Goal: Transaction & Acquisition: Purchase product/service

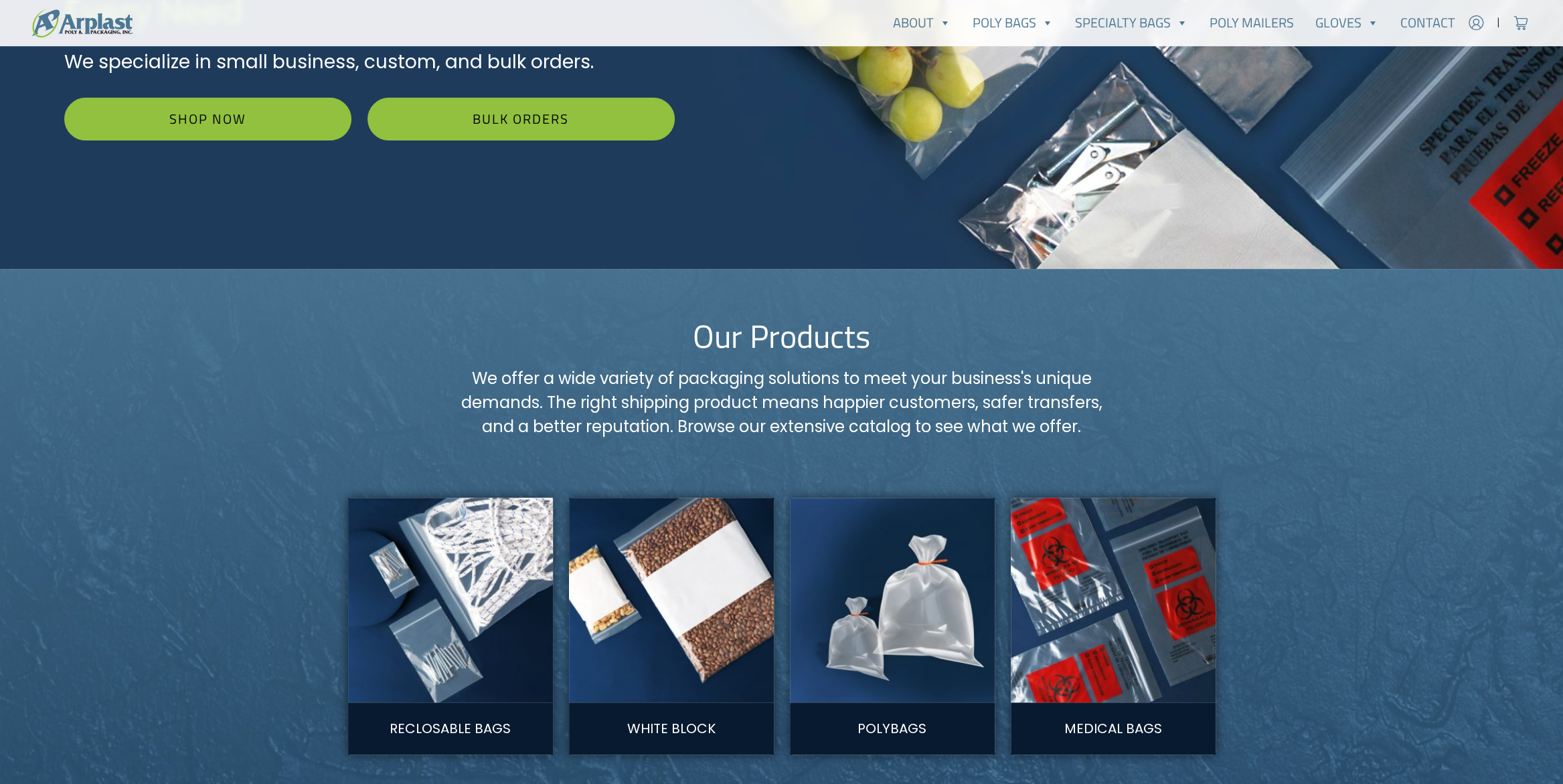
scroll to position [335, 0]
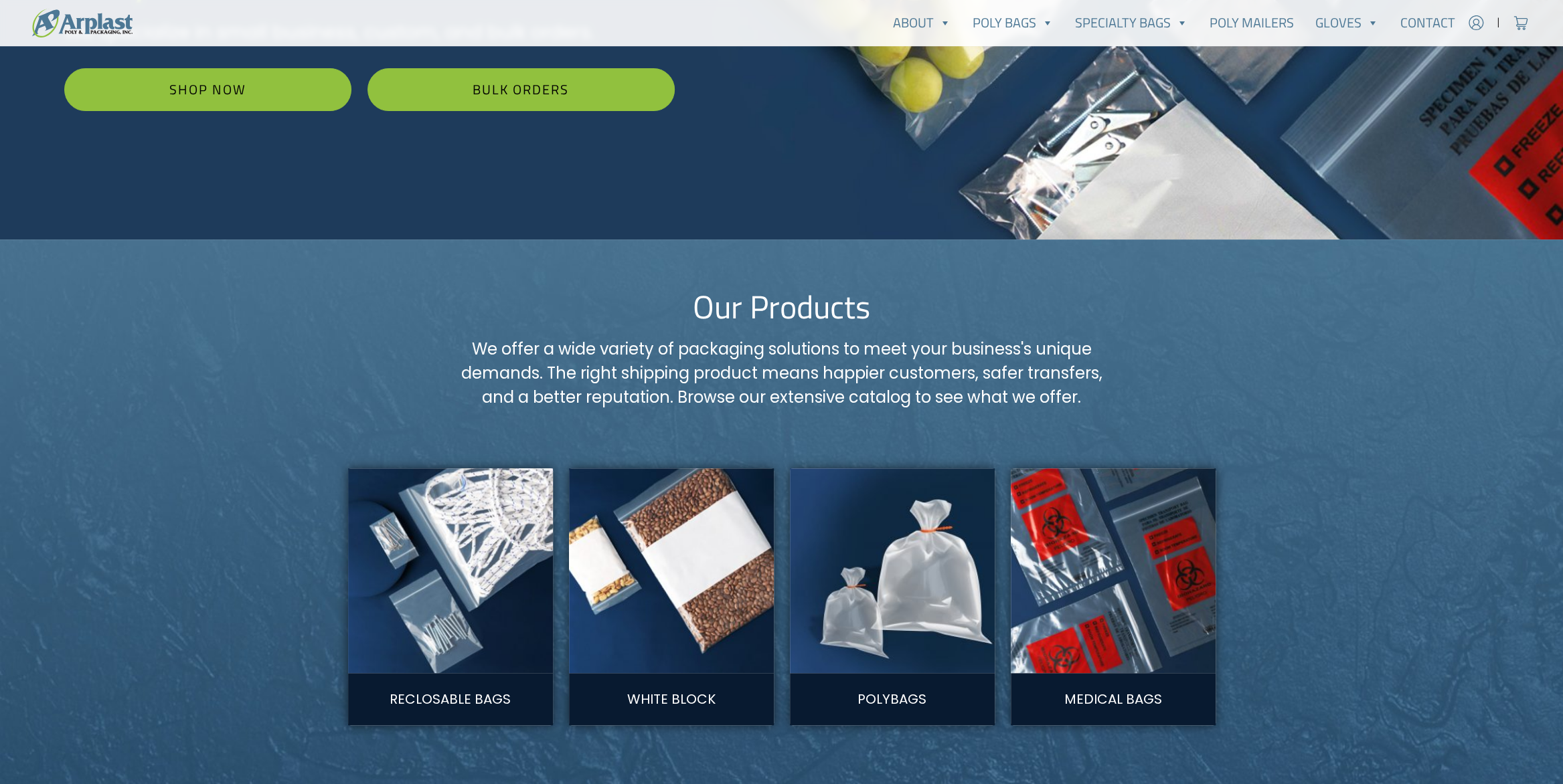
click at [905, 580] on img at bounding box center [892, 570] width 225 height 225
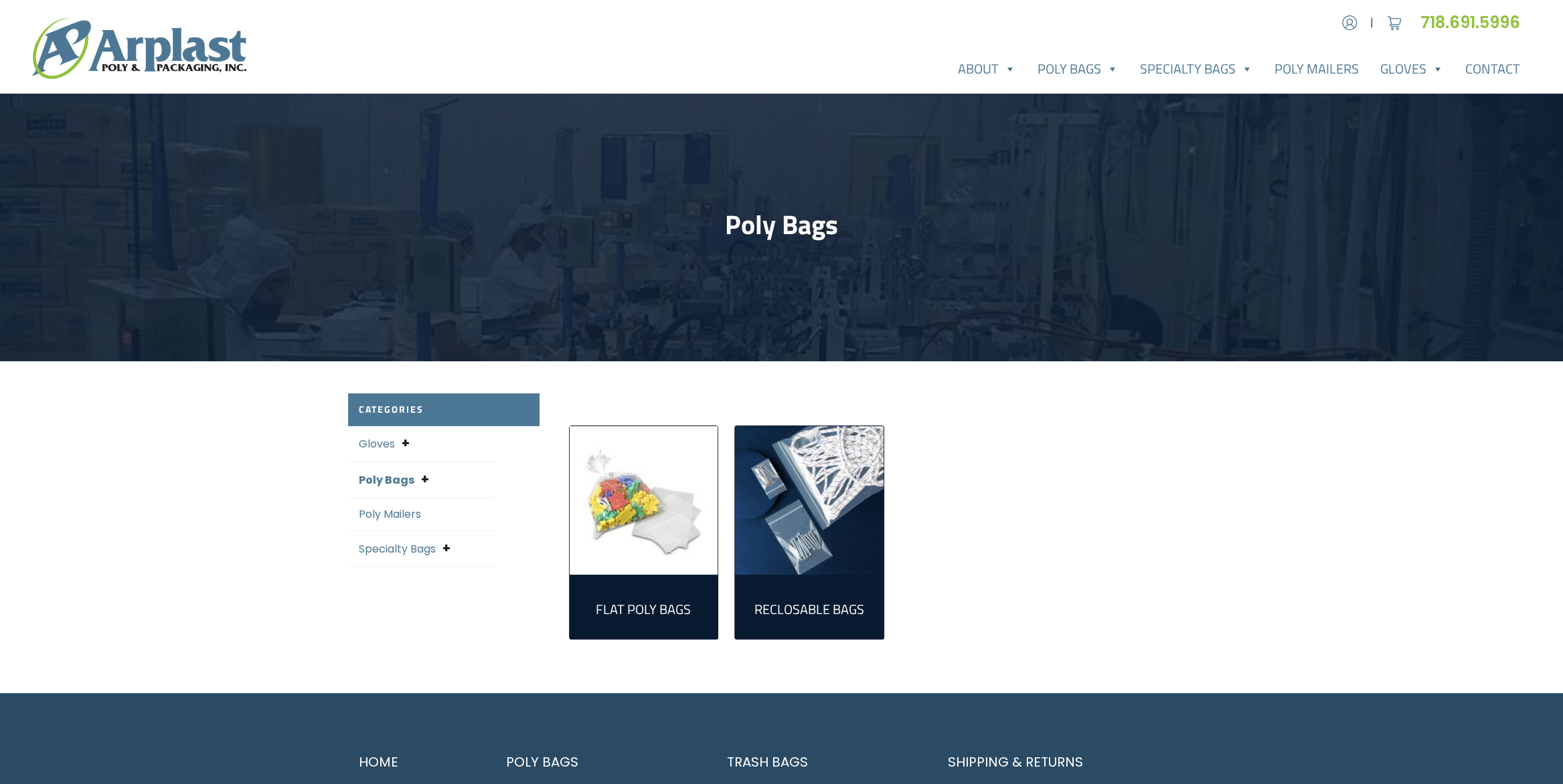
click at [397, 478] on link "Poly Bags" at bounding box center [386, 480] width 55 height 15
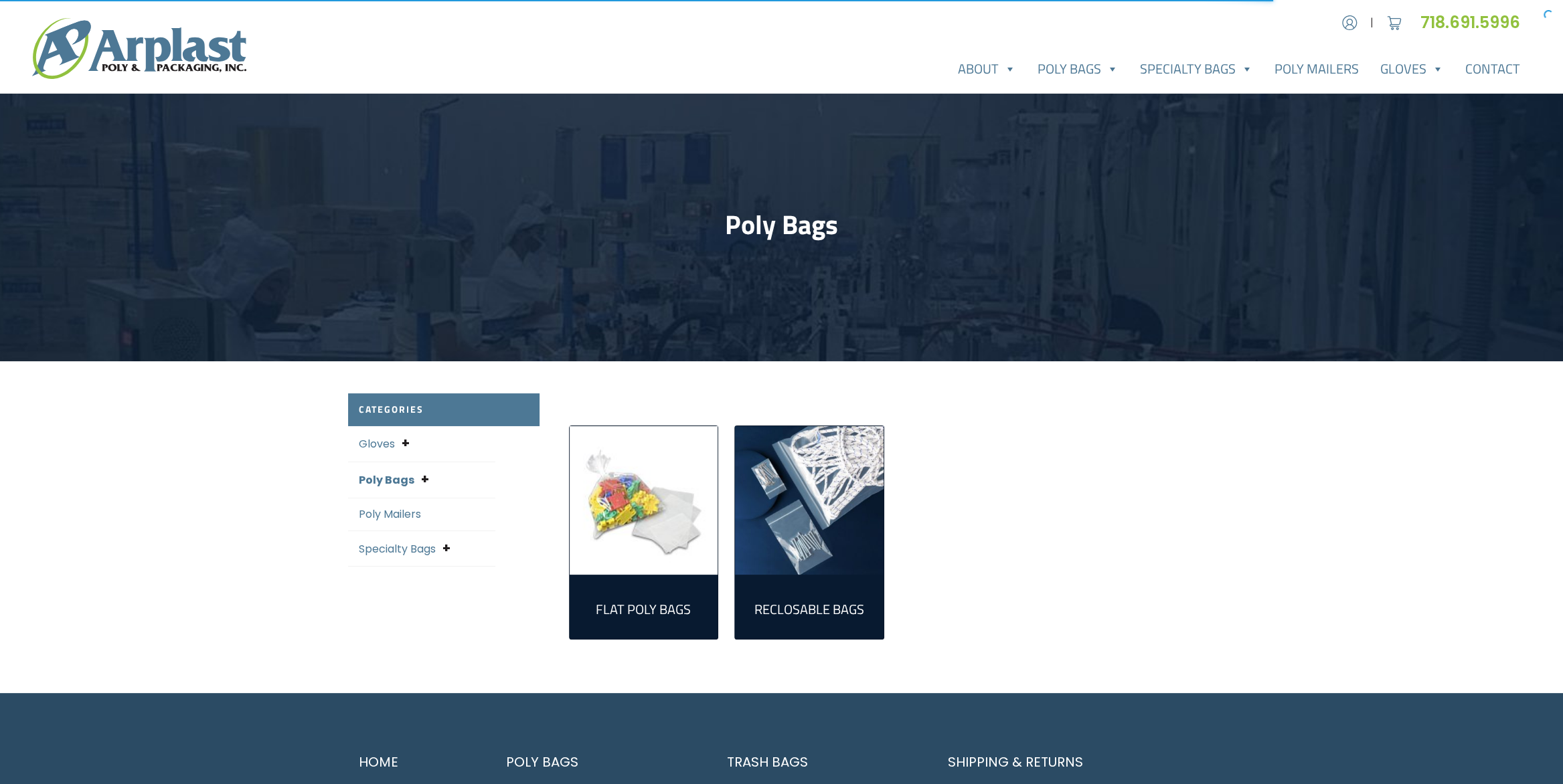
click at [633, 529] on img "Visit product category Flat Poly Bags" at bounding box center [644, 500] width 148 height 148
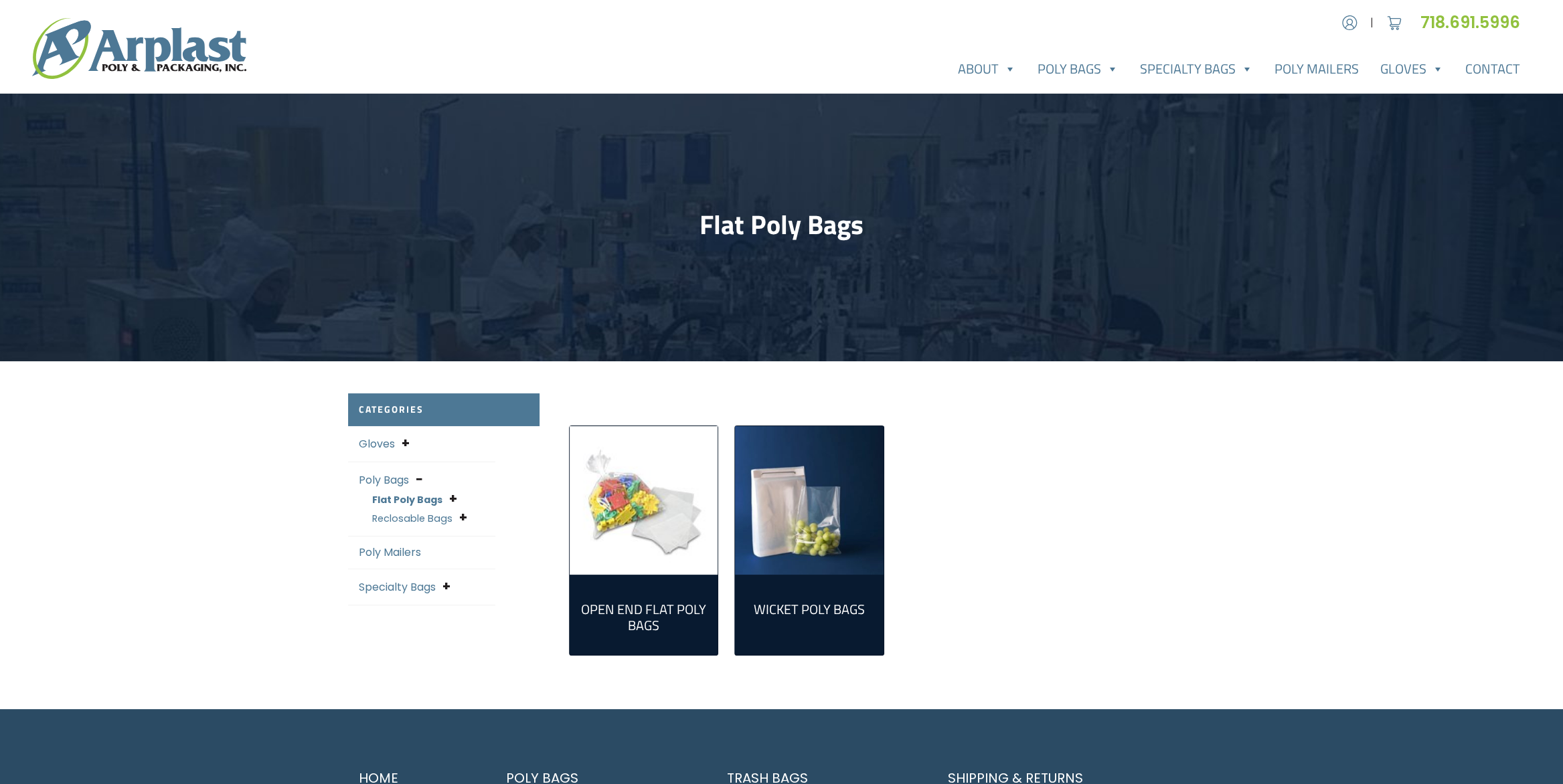
click at [634, 524] on img "Visit product category Open End Flat Poly Bags" at bounding box center [644, 500] width 148 height 148
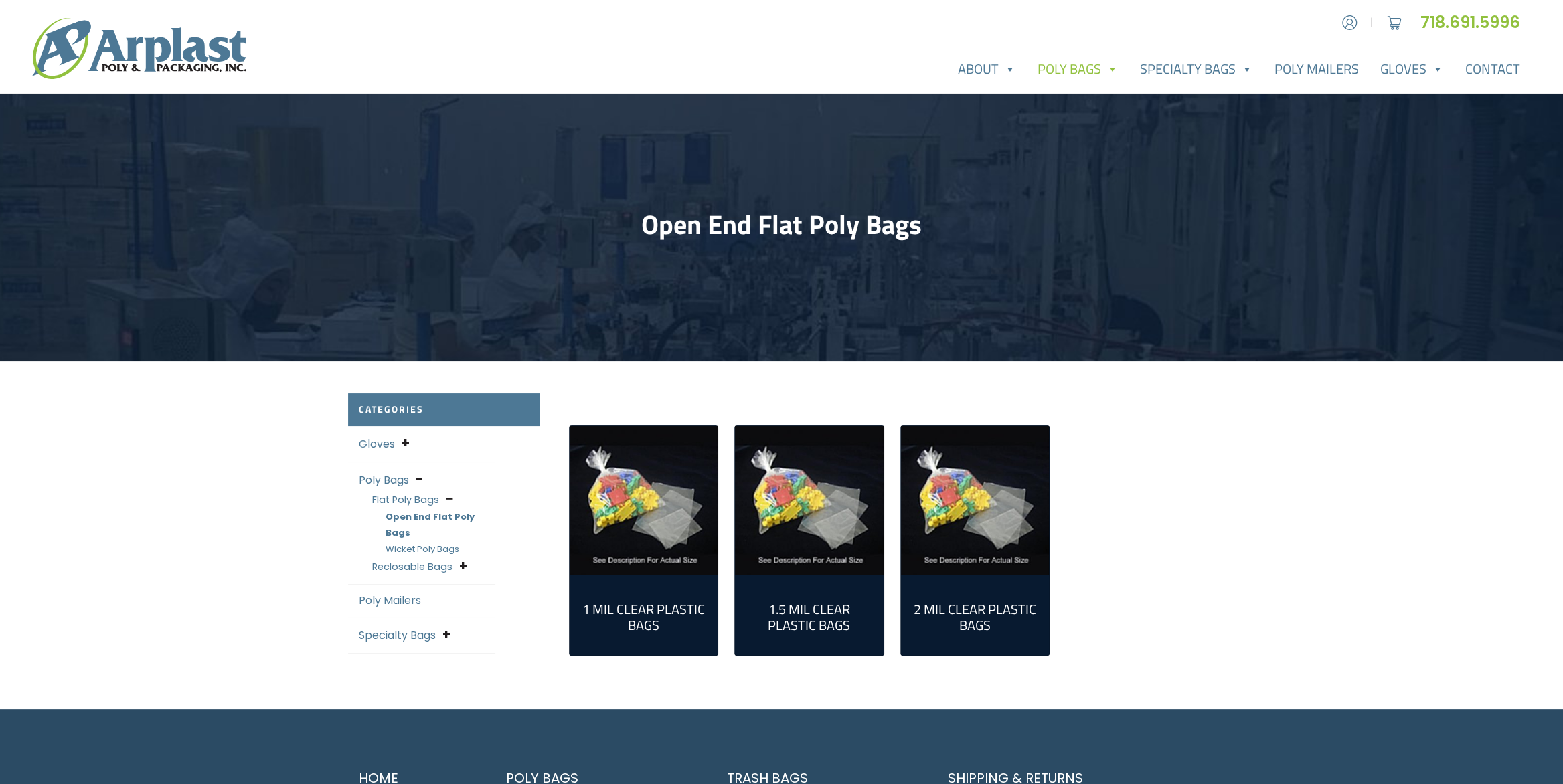
click at [666, 548] on img "Visit product category 1 Mil Clear Plastic Bags" at bounding box center [644, 500] width 148 height 148
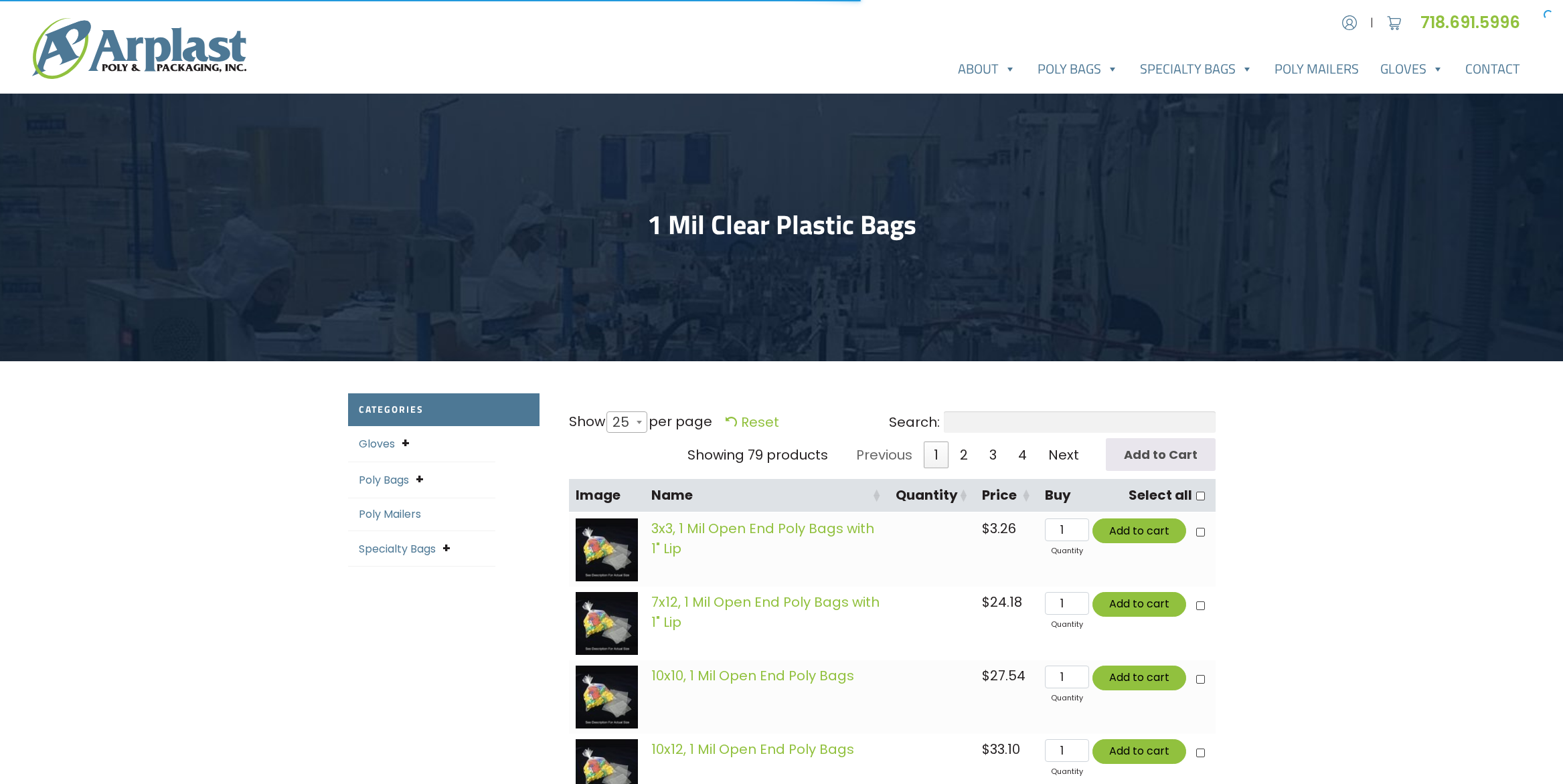
select select "25"
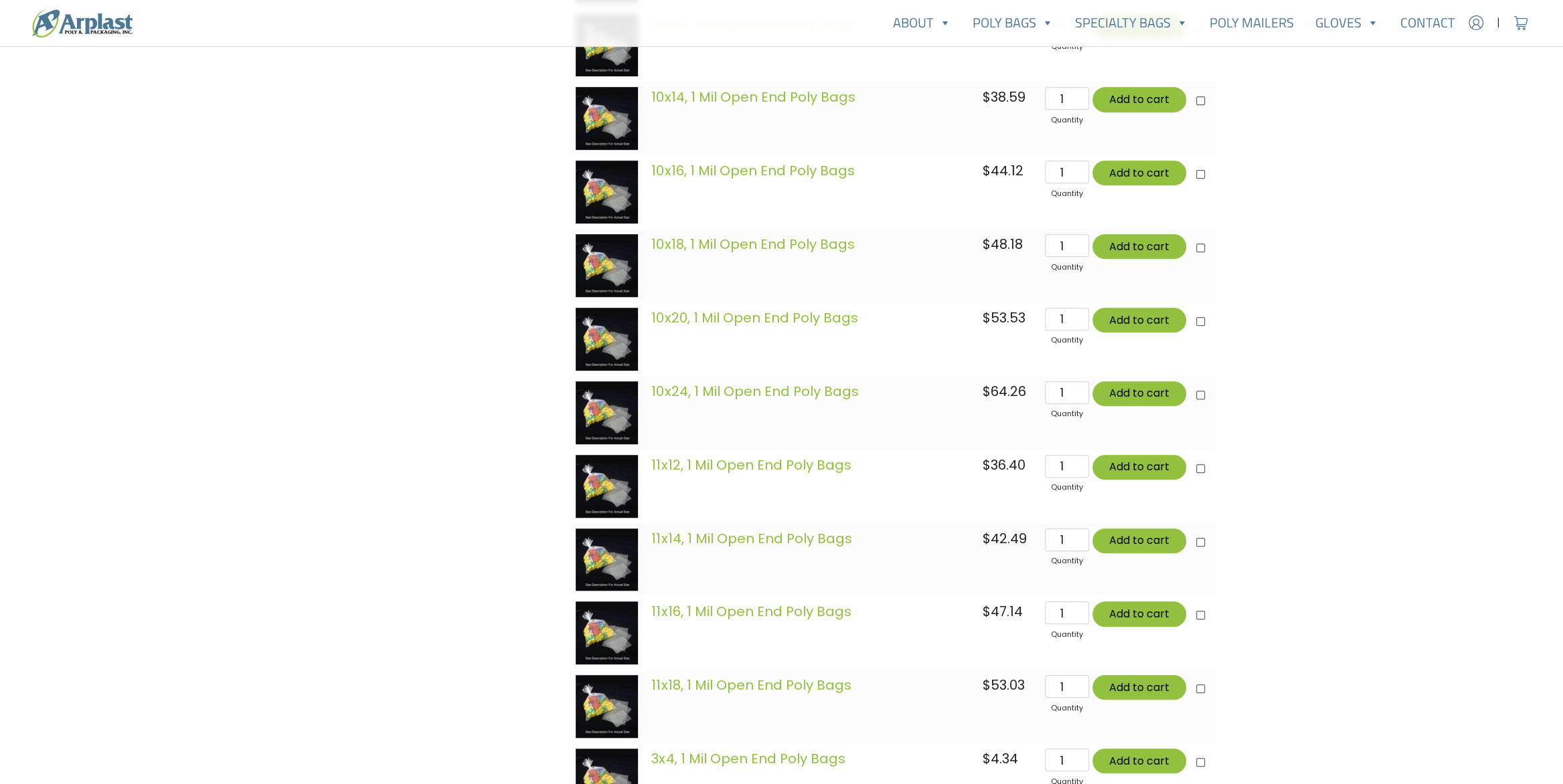
scroll to position [803, 0]
